Goal: Information Seeking & Learning: Learn about a topic

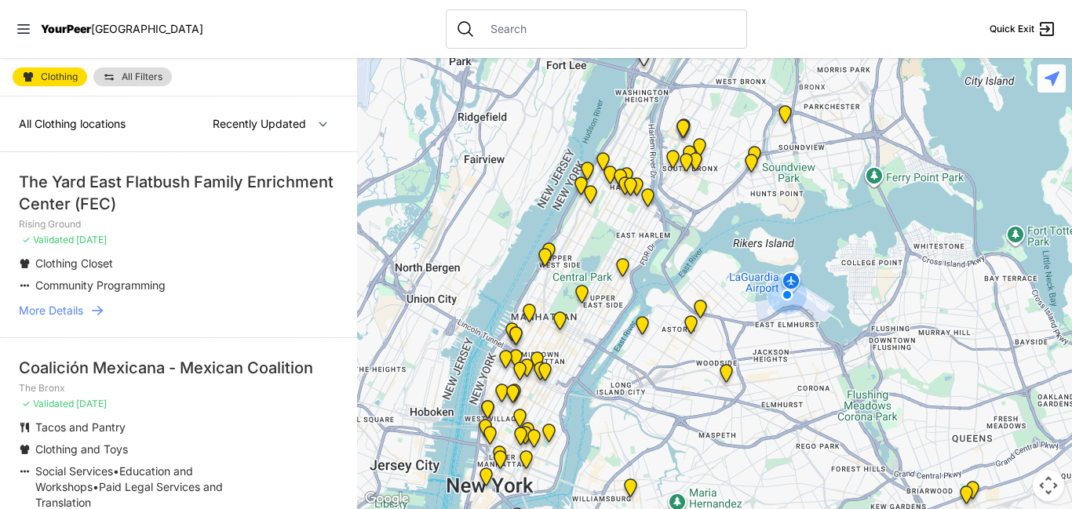
select select "nearby"
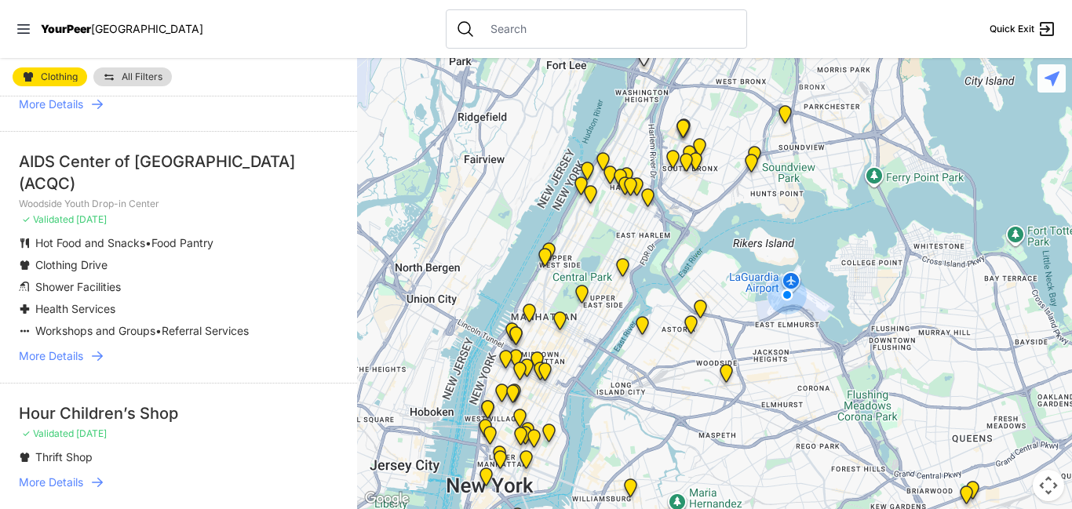
scroll to position [226, 0]
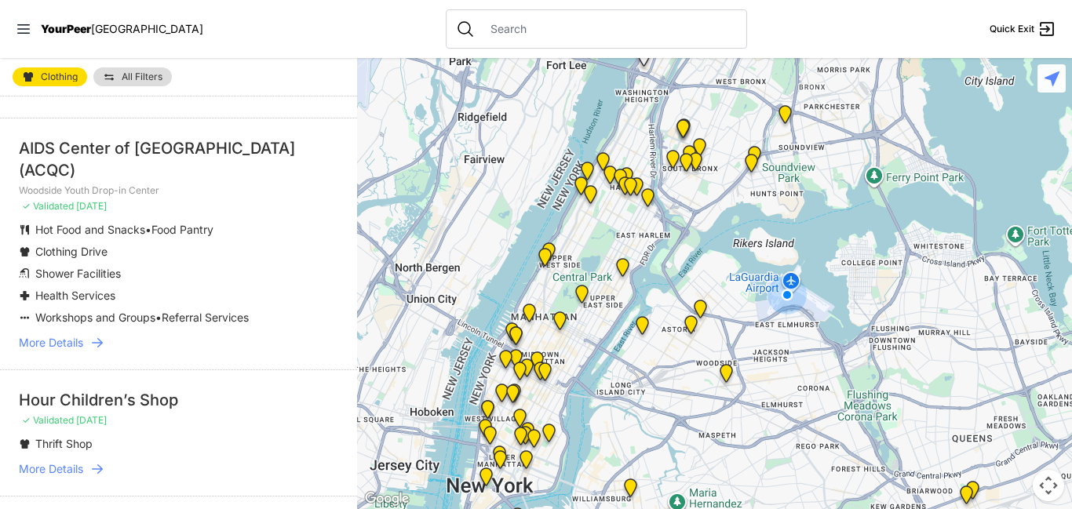
click at [93, 335] on icon at bounding box center [97, 343] width 16 height 16
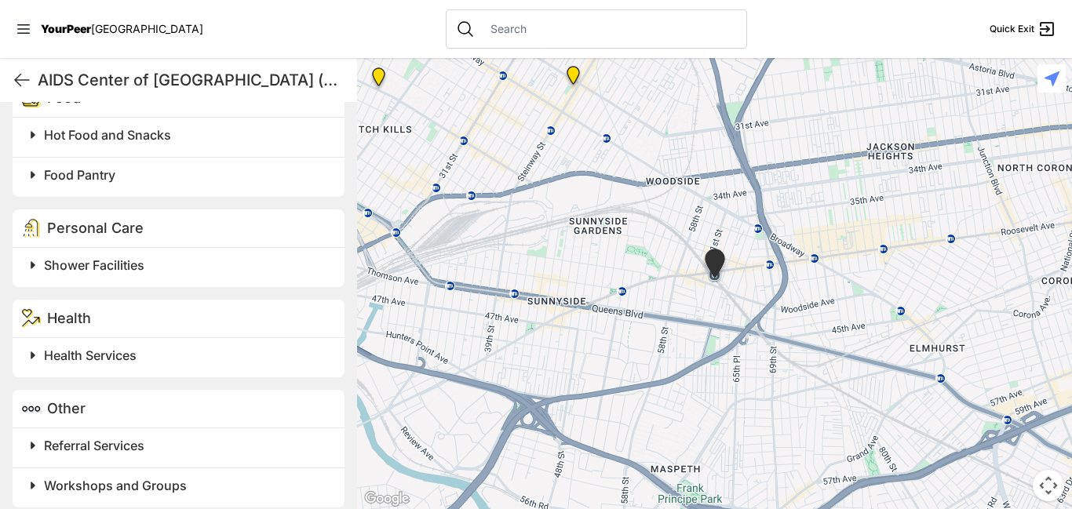
scroll to position [780, 0]
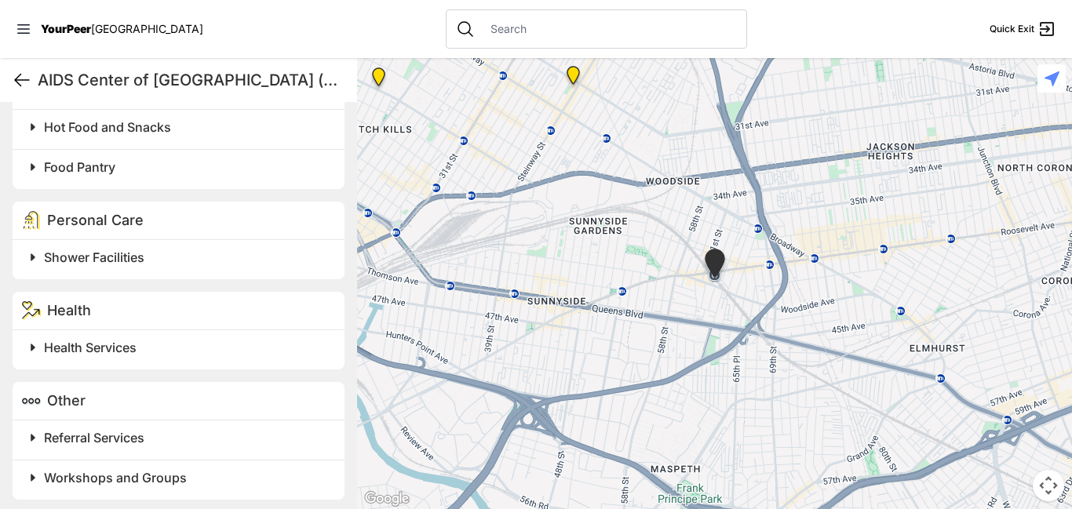
click at [28, 82] on icon at bounding box center [22, 80] width 19 height 19
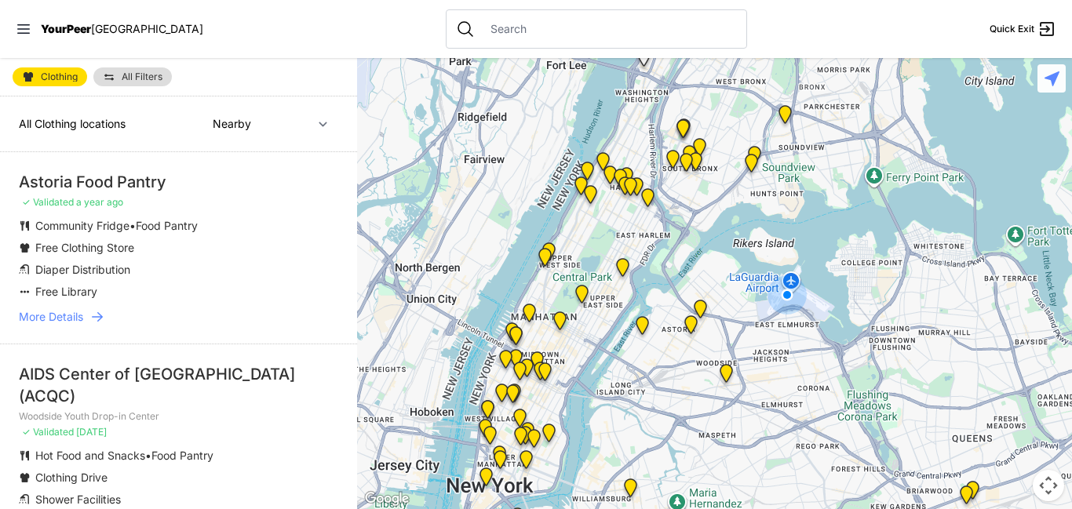
click at [83, 315] on span "More Details" at bounding box center [51, 317] width 64 height 16
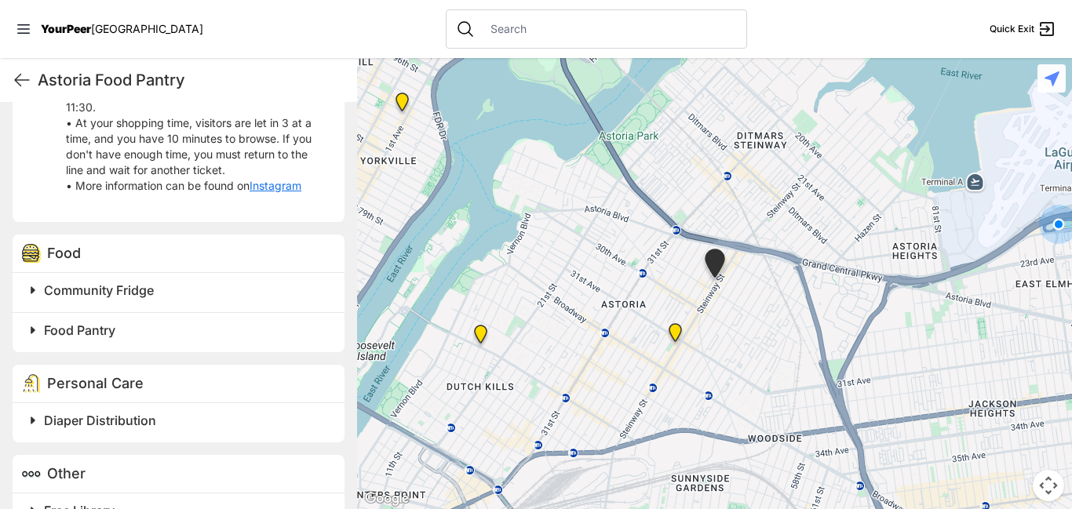
scroll to position [807, 0]
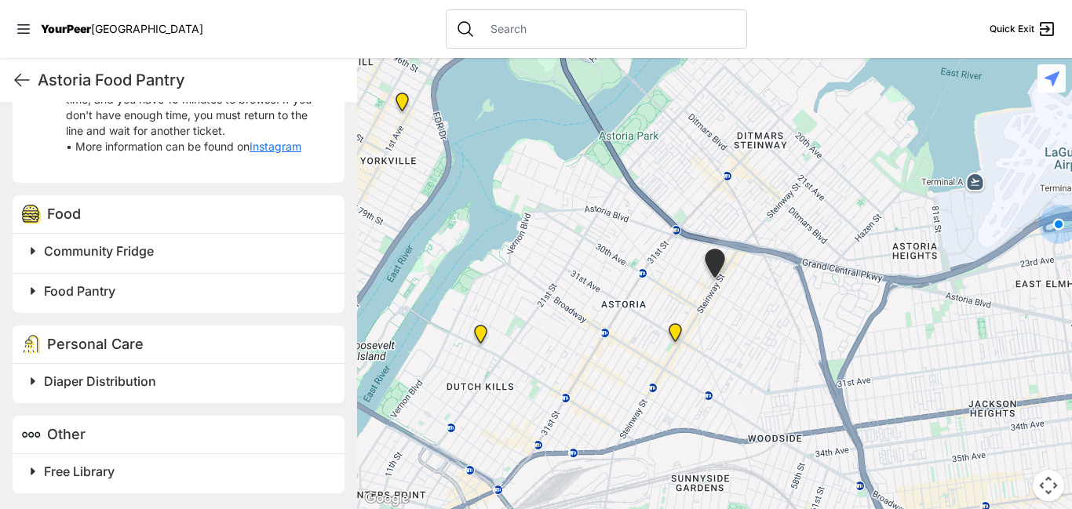
click at [164, 378] on h2 "Diaper Distribution" at bounding box center [185, 381] width 282 height 19
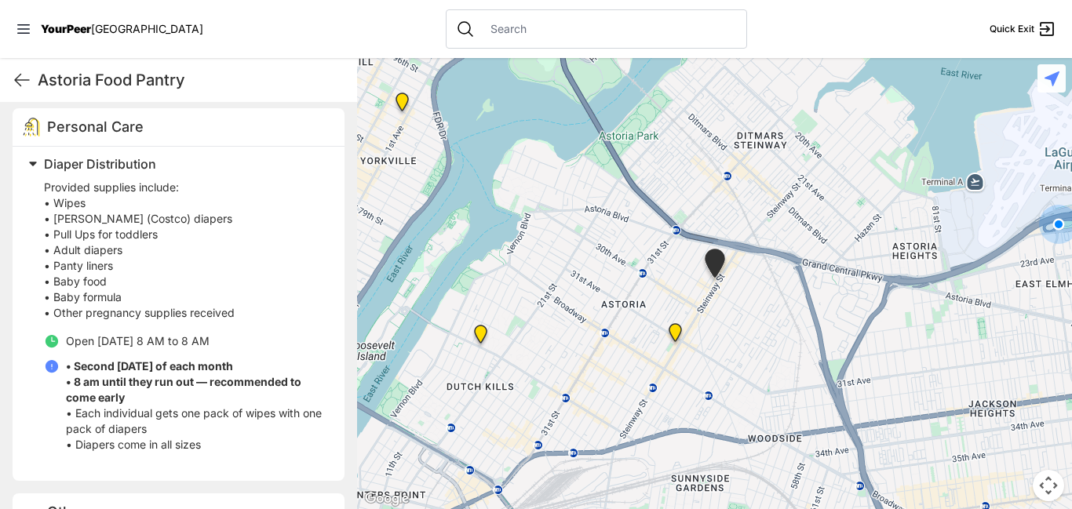
scroll to position [1025, 0]
click at [166, 160] on h2 "Diaper Distribution" at bounding box center [185, 163] width 282 height 19
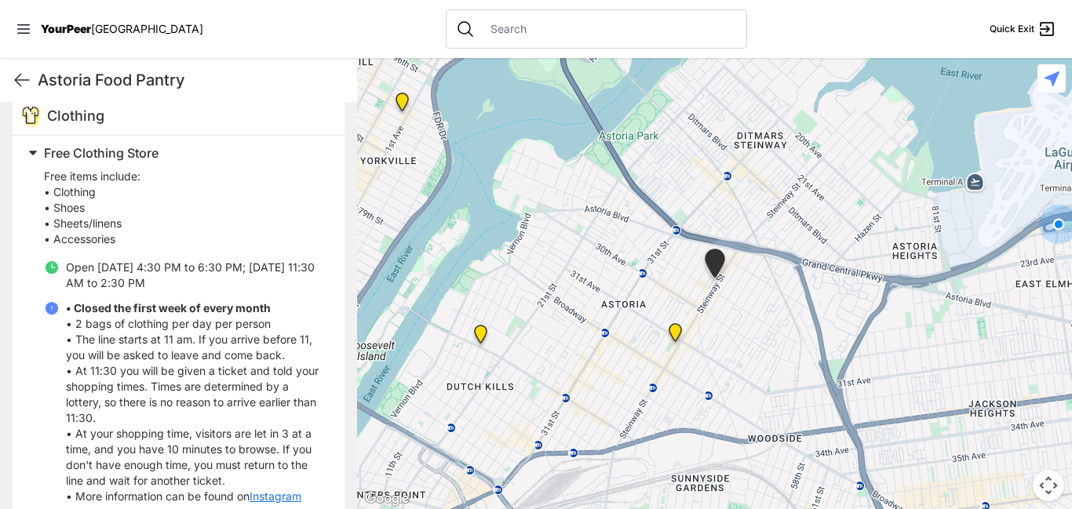
scroll to position [458, 0]
click at [168, 155] on h2 "Free Clothing Store" at bounding box center [185, 151] width 282 height 19
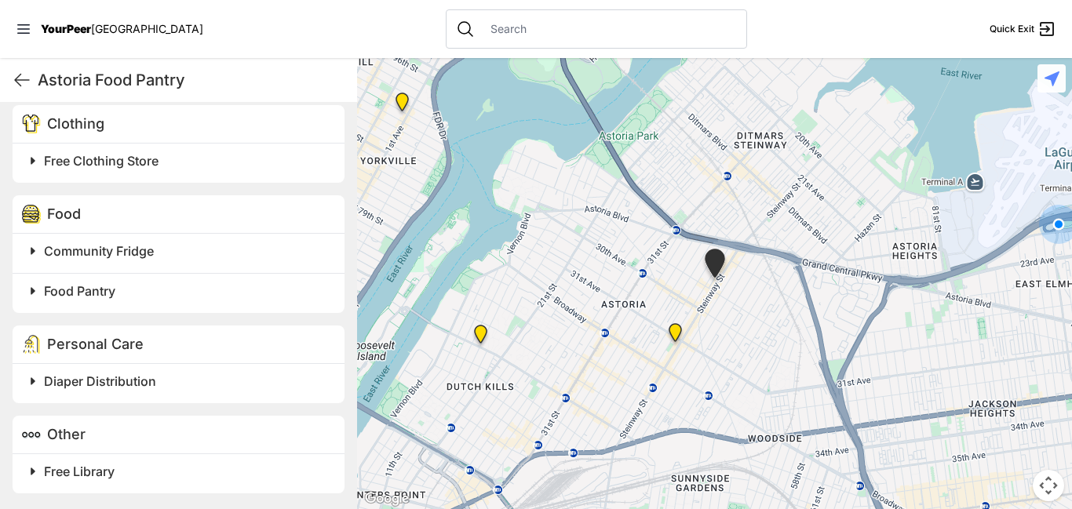
scroll to position [449, 0]
click at [111, 287] on span "Food Pantry" at bounding box center [79, 291] width 71 height 16
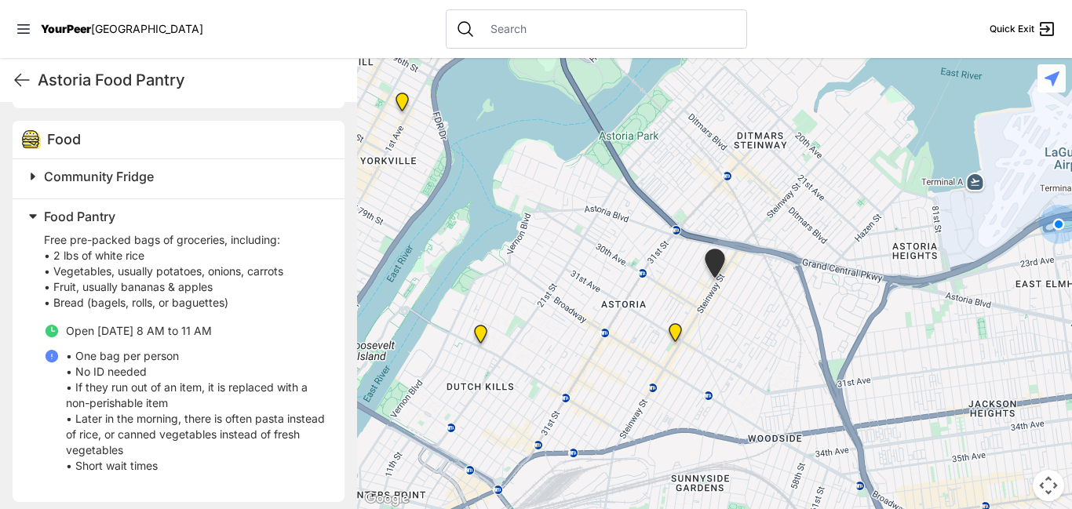
scroll to position [527, 0]
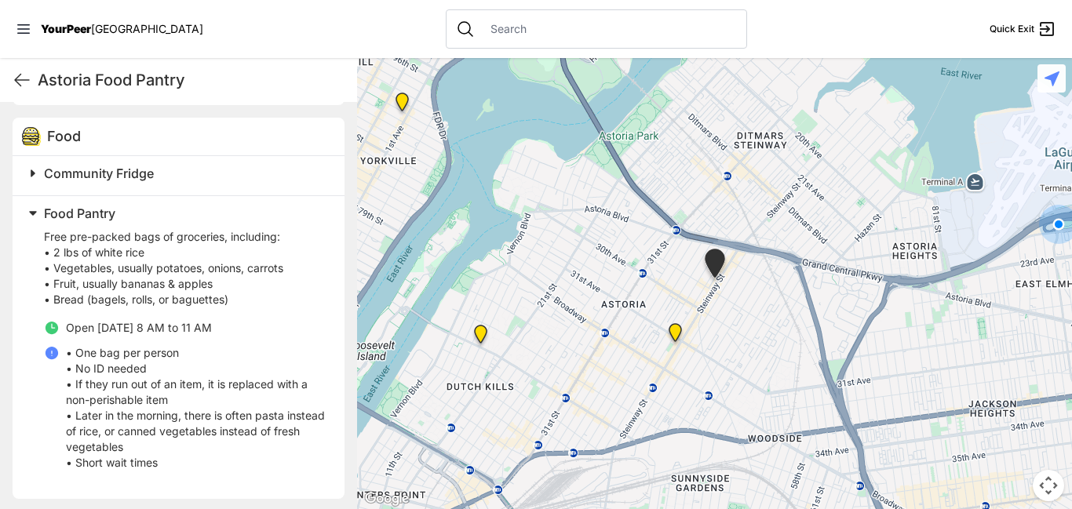
click at [245, 210] on h2 "Food Pantry" at bounding box center [185, 213] width 282 height 19
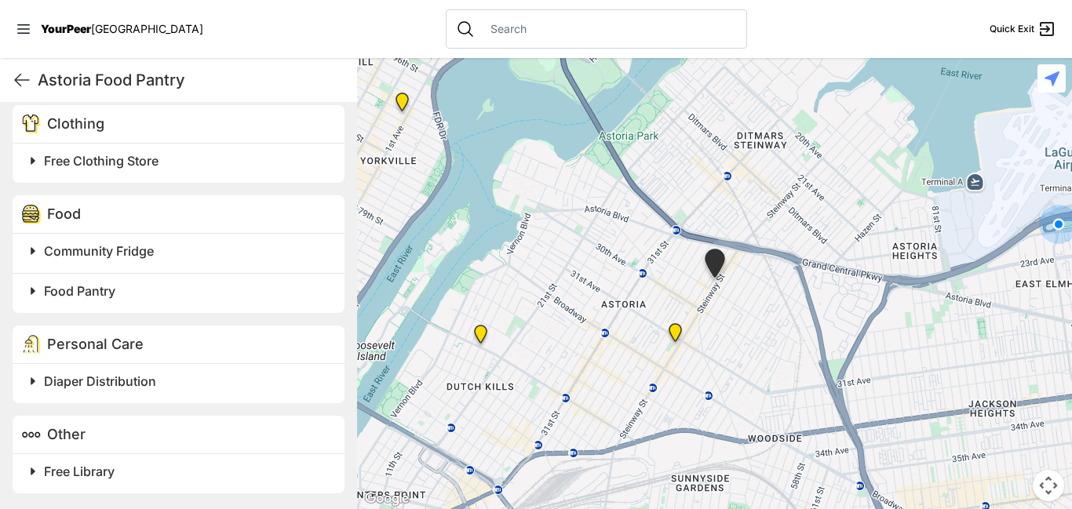
scroll to position [449, 0]
click at [167, 378] on h2 "Diaper Distribution" at bounding box center [185, 381] width 282 height 19
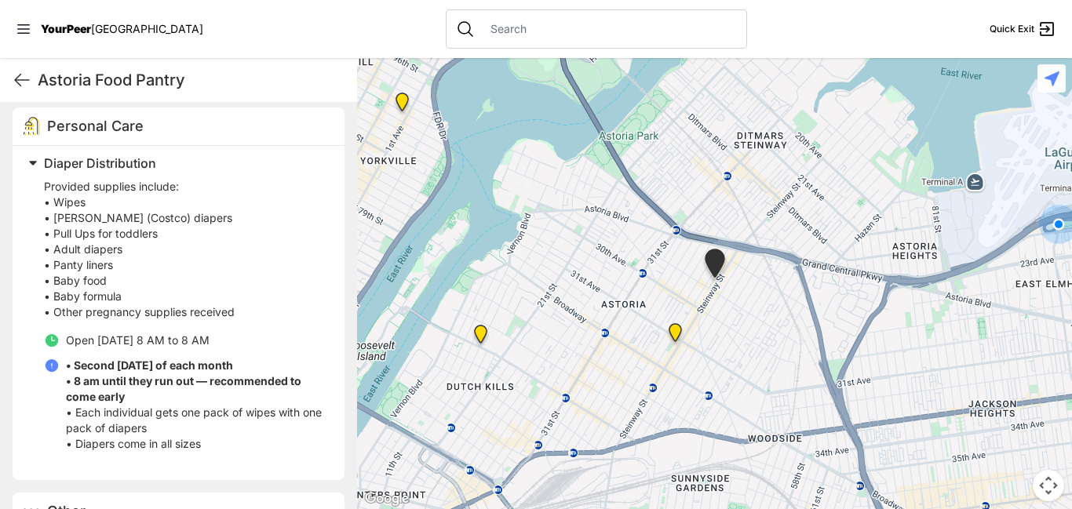
scroll to position [676, 0]
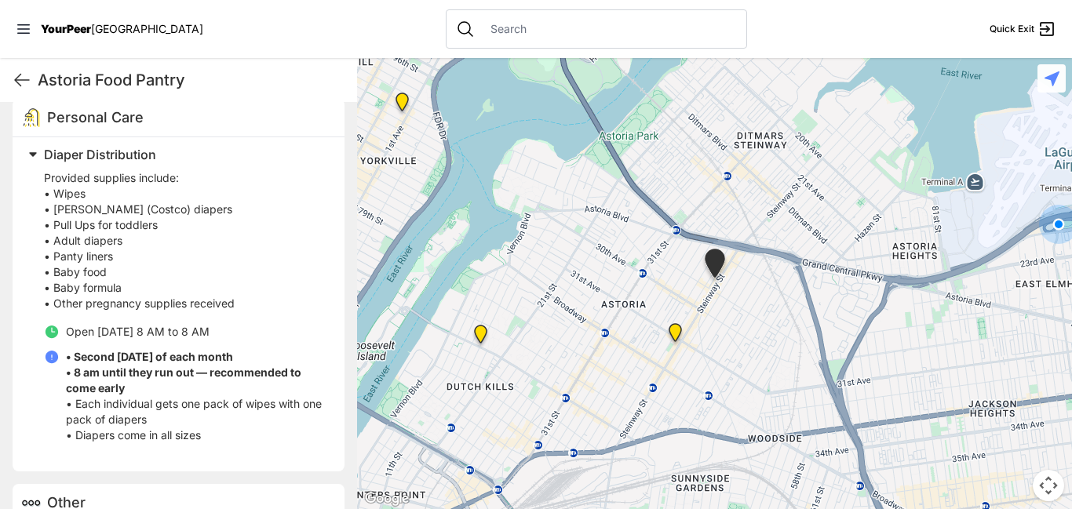
click at [152, 156] on span "Diaper Distribution" at bounding box center [100, 155] width 112 height 16
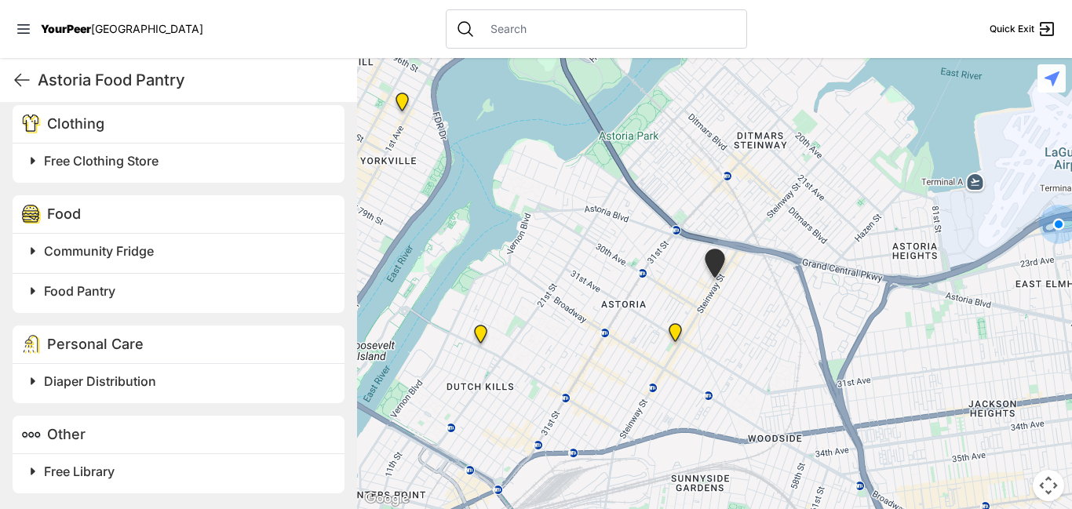
scroll to position [449, 0]
click at [148, 390] on h2 "Diaper Distribution" at bounding box center [185, 381] width 282 height 19
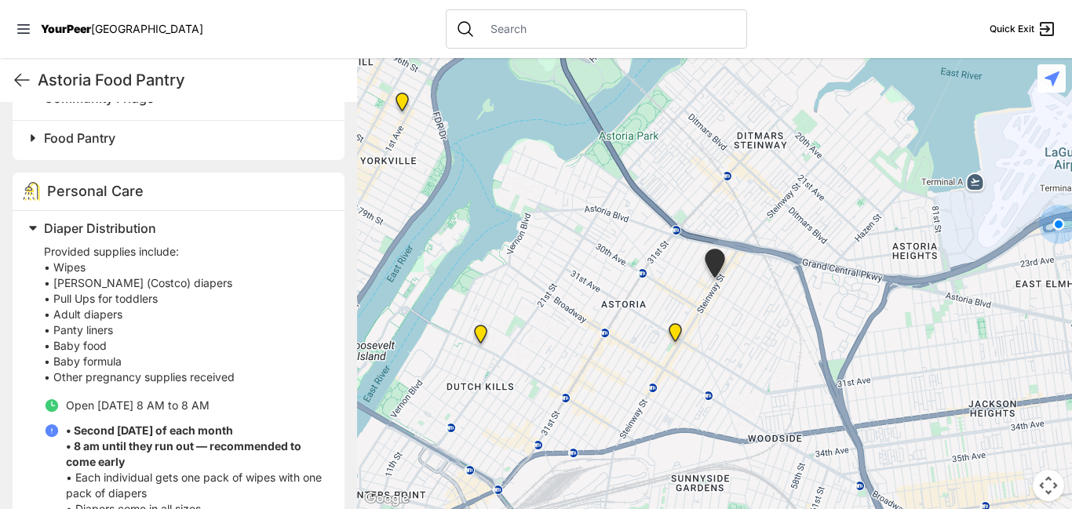
scroll to position [601, 0]
click at [144, 232] on span "Diaper Distribution" at bounding box center [100, 230] width 112 height 16
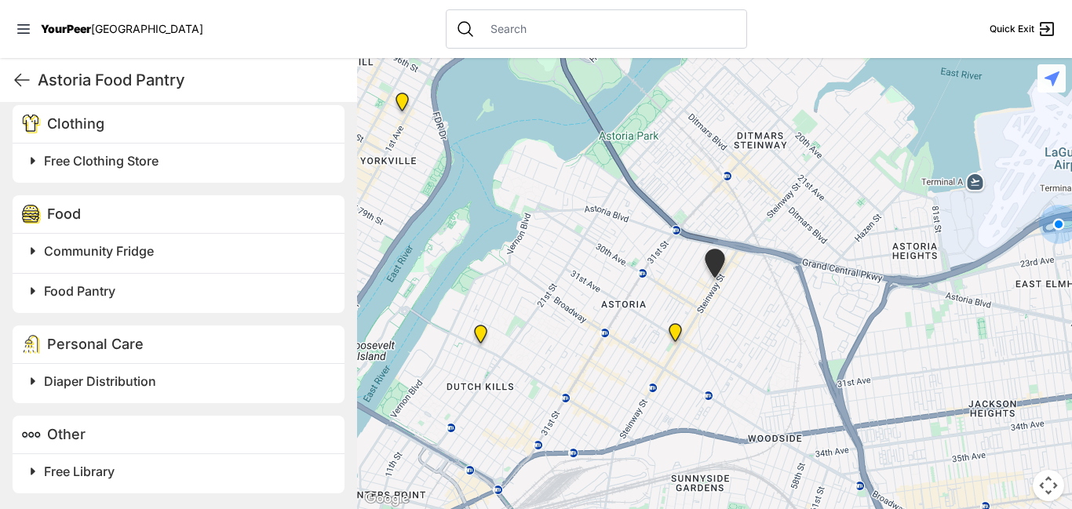
scroll to position [449, 0]
click at [155, 474] on h2 "Free Library" at bounding box center [185, 471] width 282 height 19
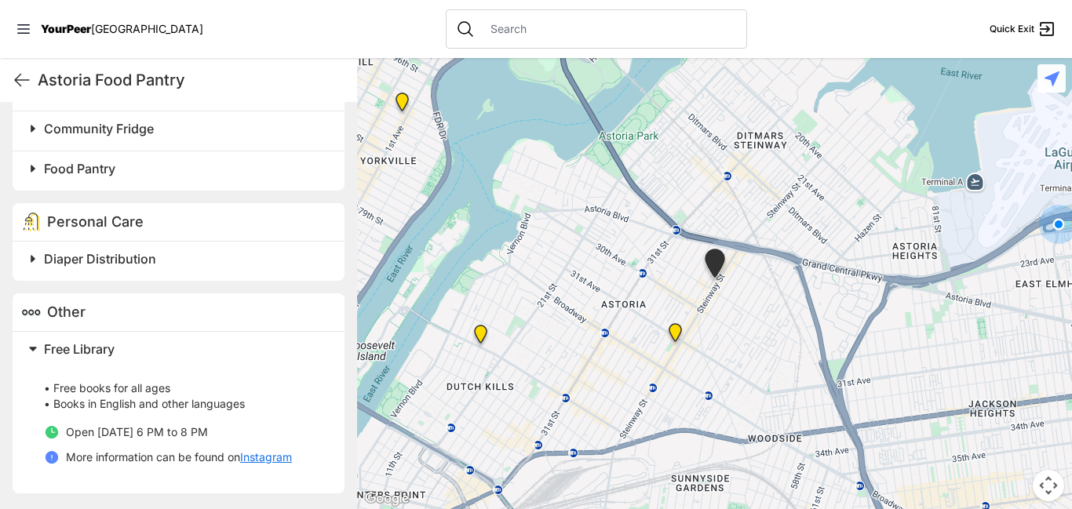
click at [187, 345] on h2 "Free Library" at bounding box center [185, 349] width 282 height 19
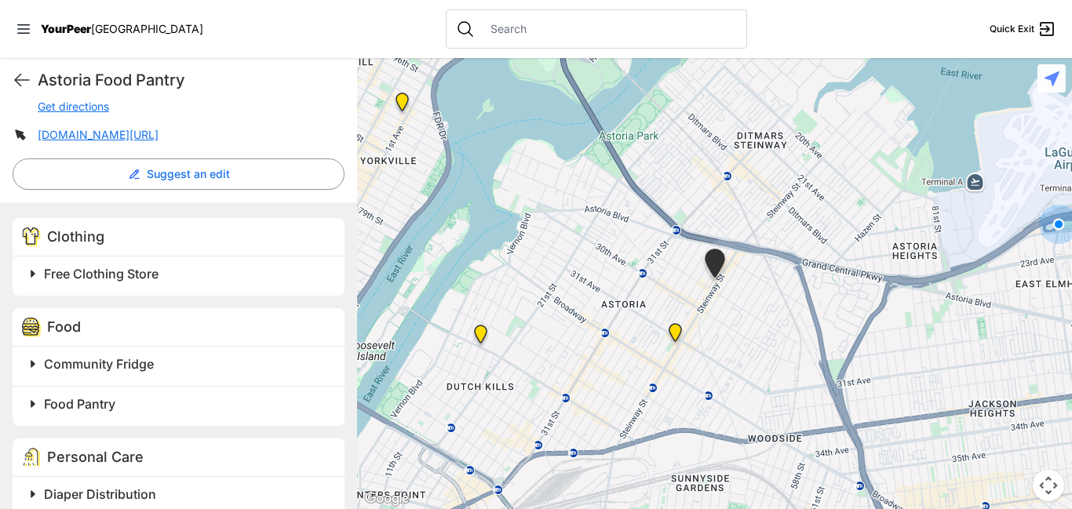
scroll to position [341, 0]
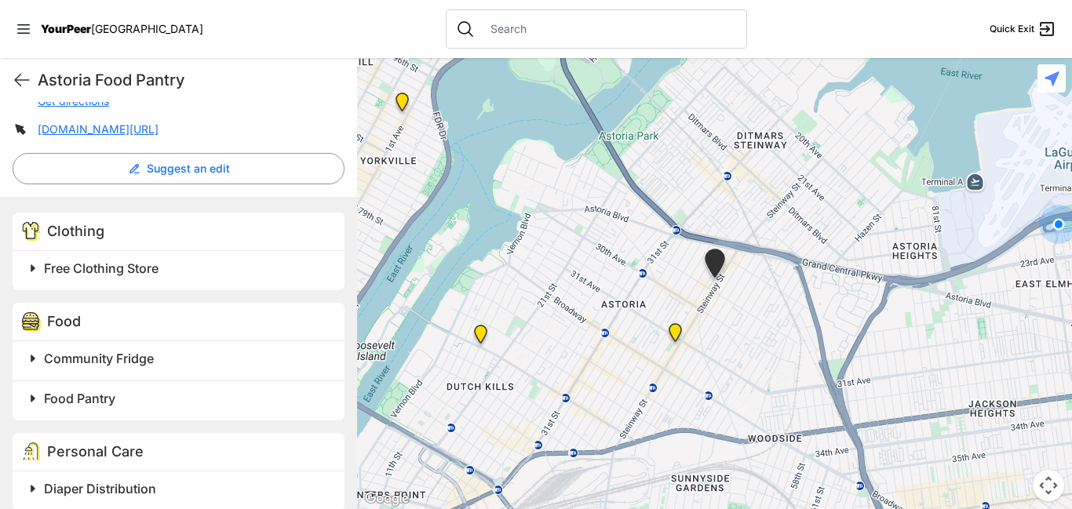
click at [201, 402] on h2 "Food Pantry" at bounding box center [185, 398] width 282 height 19
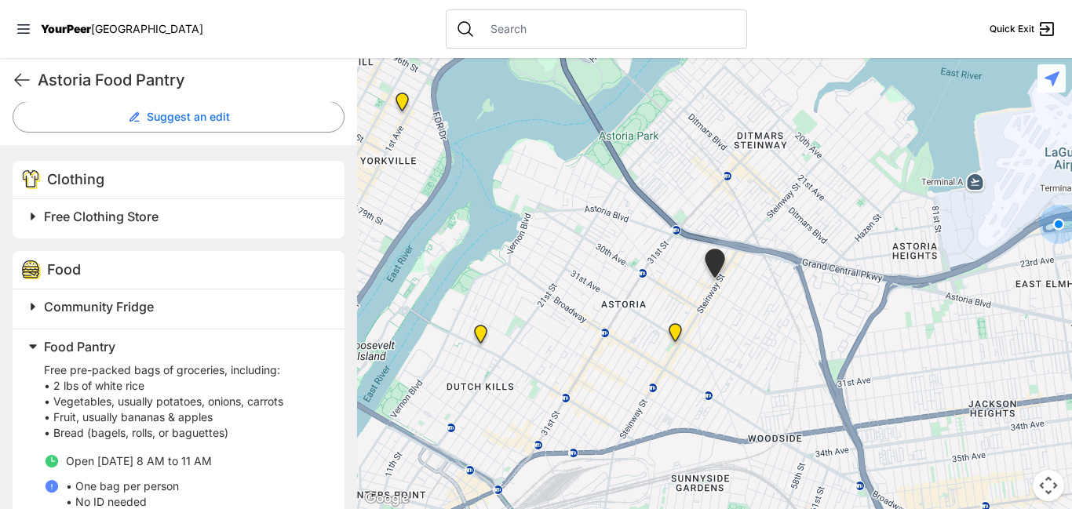
scroll to position [375, 0]
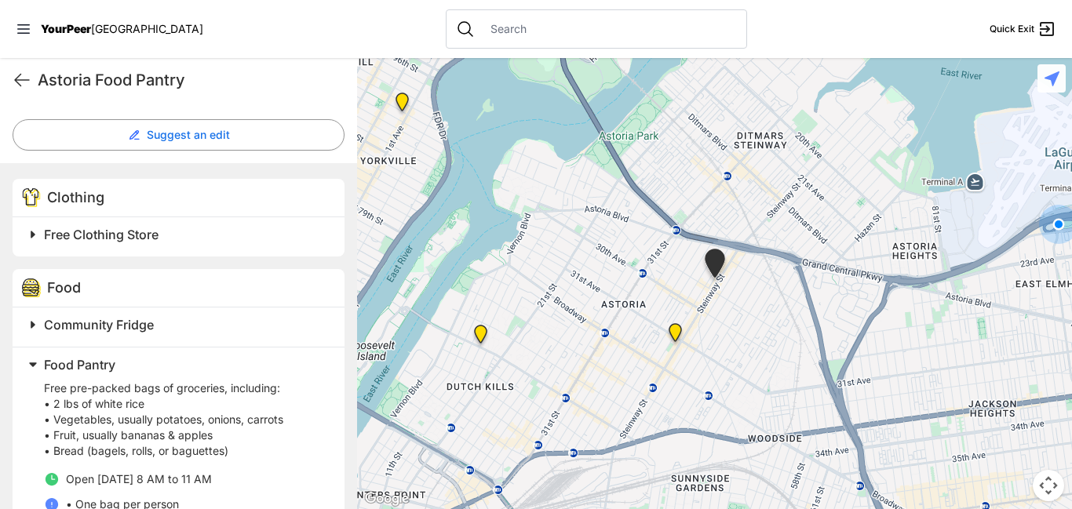
click at [207, 371] on h2 "Food Pantry" at bounding box center [185, 365] width 282 height 19
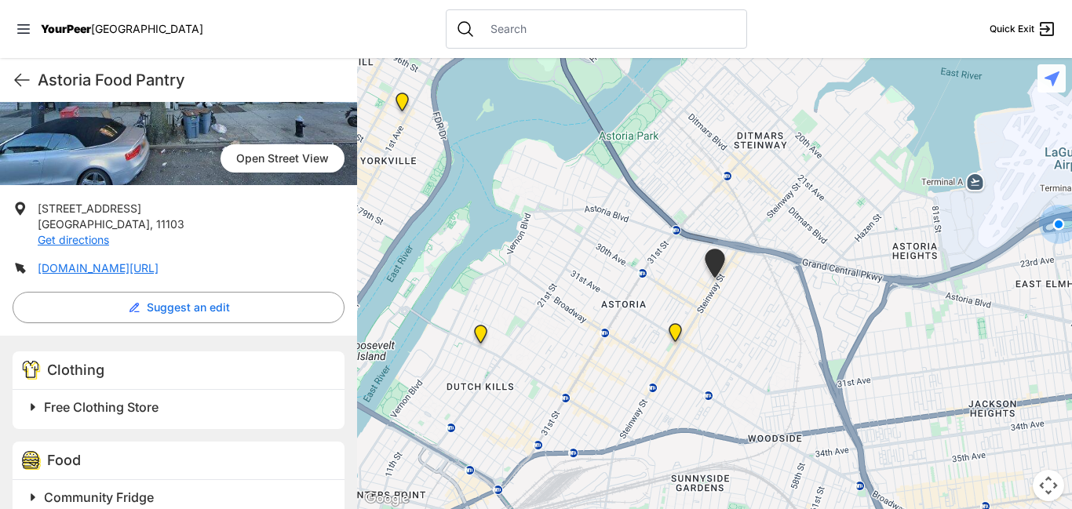
scroll to position [197, 0]
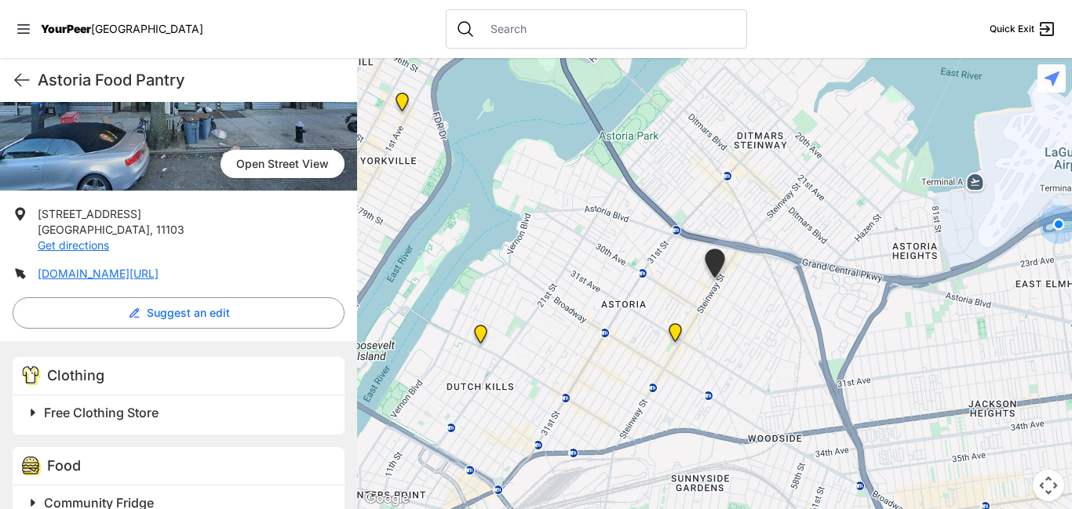
click at [167, 413] on h2 "Free Clothing Store" at bounding box center [185, 412] width 282 height 19
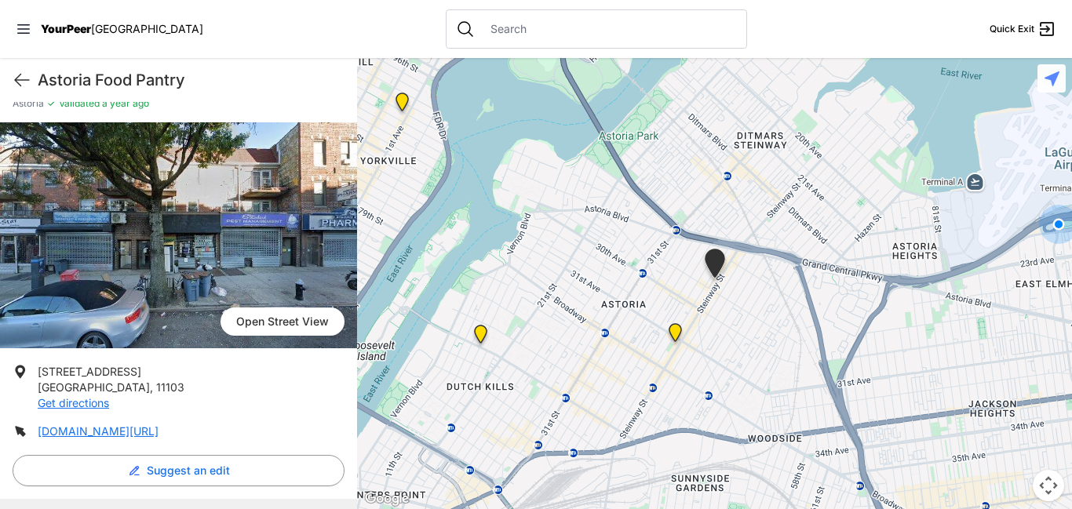
scroll to position [38, 0]
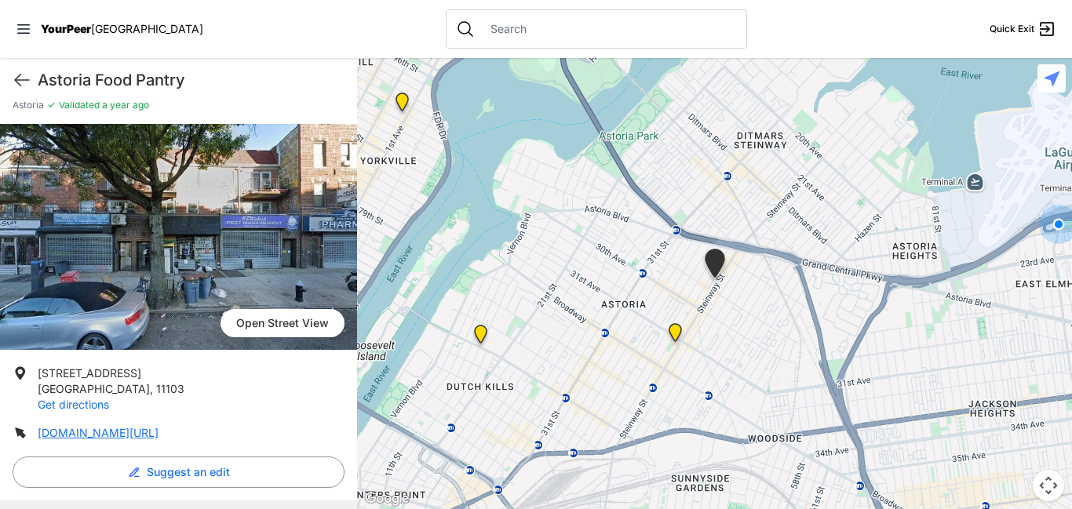
click at [68, 407] on link "Get directions" at bounding box center [73, 404] width 71 height 13
